Goal: Navigation & Orientation: Find specific page/section

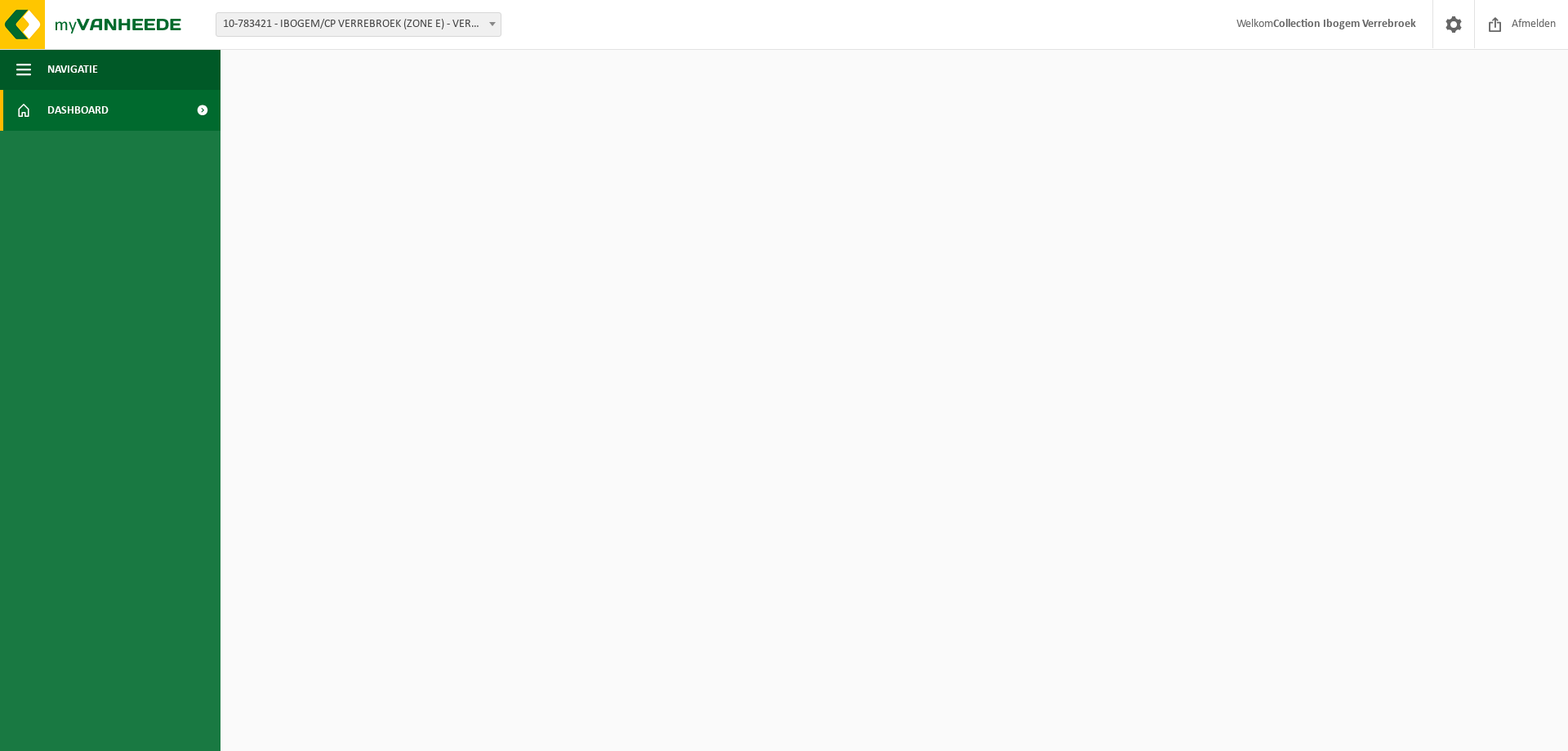
click at [391, 20] on span "10-783421 - IBOGEM/CP VERREBROEK (ZONE E) - VERREBROEK" at bounding box center [359, 24] width 284 height 23
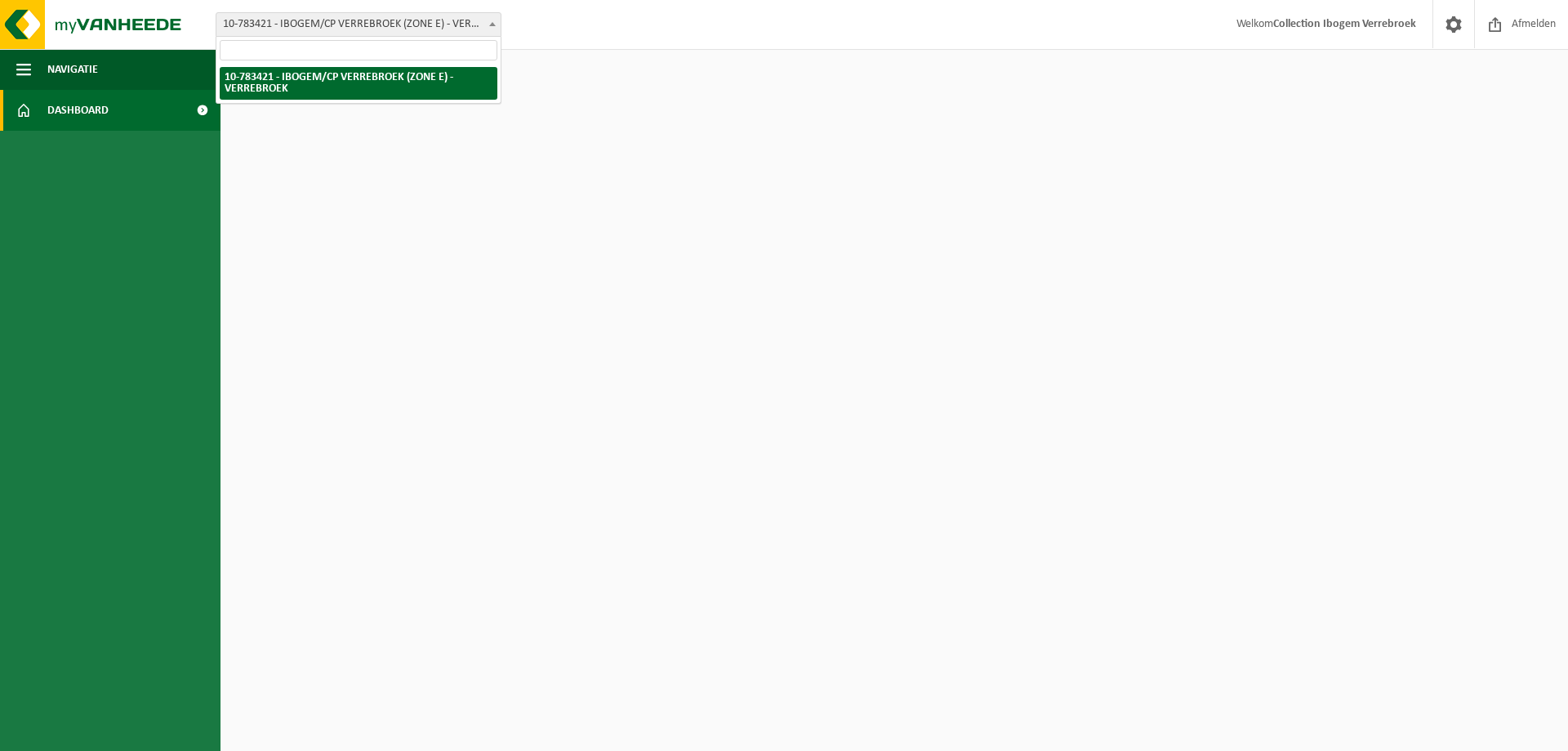
click at [86, 121] on span "Dashboard" at bounding box center [77, 111] width 62 height 41
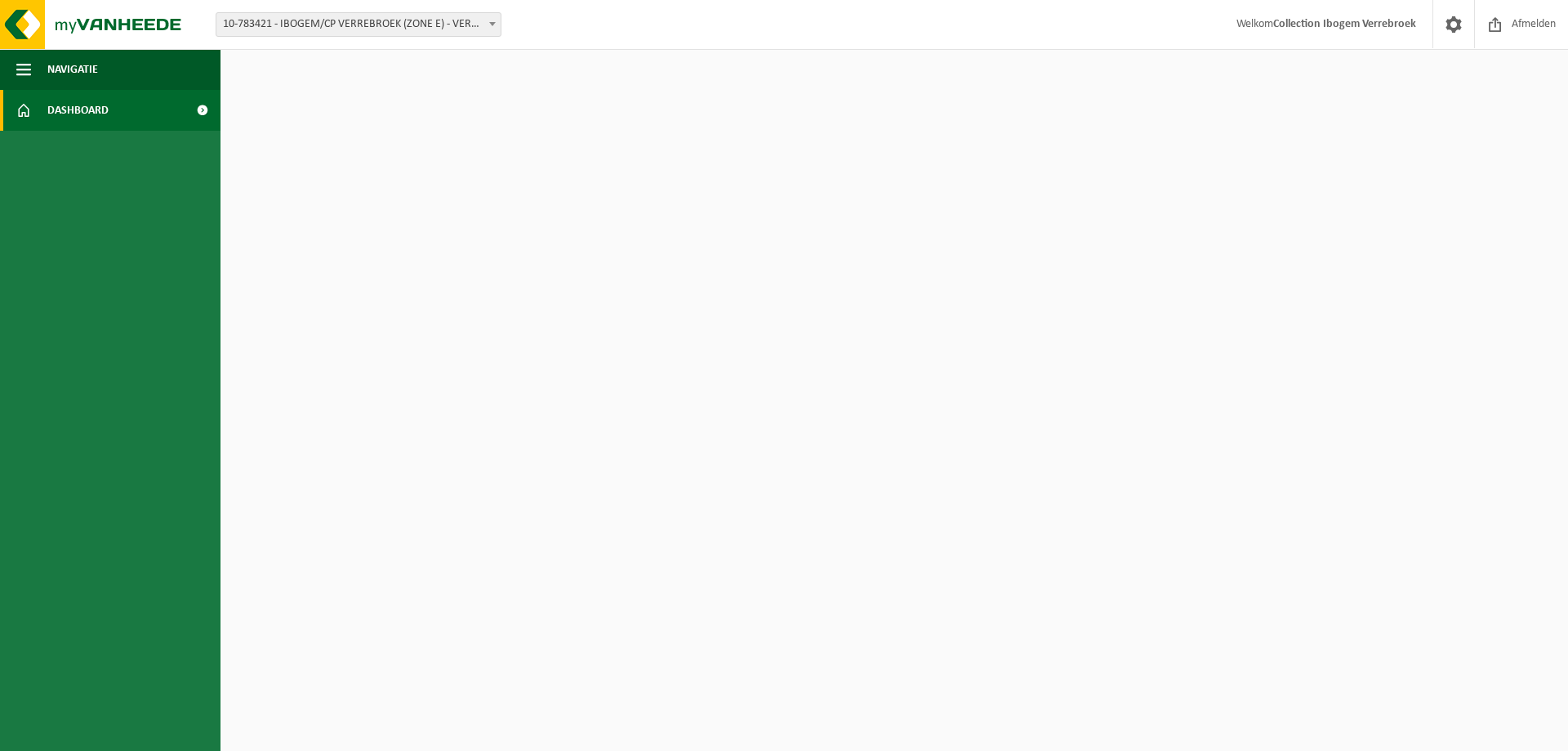
click at [1321, 22] on strong "Collection Ibogem Verrebroek" at bounding box center [1345, 24] width 143 height 13
